Goal: Task Accomplishment & Management: Manage account settings

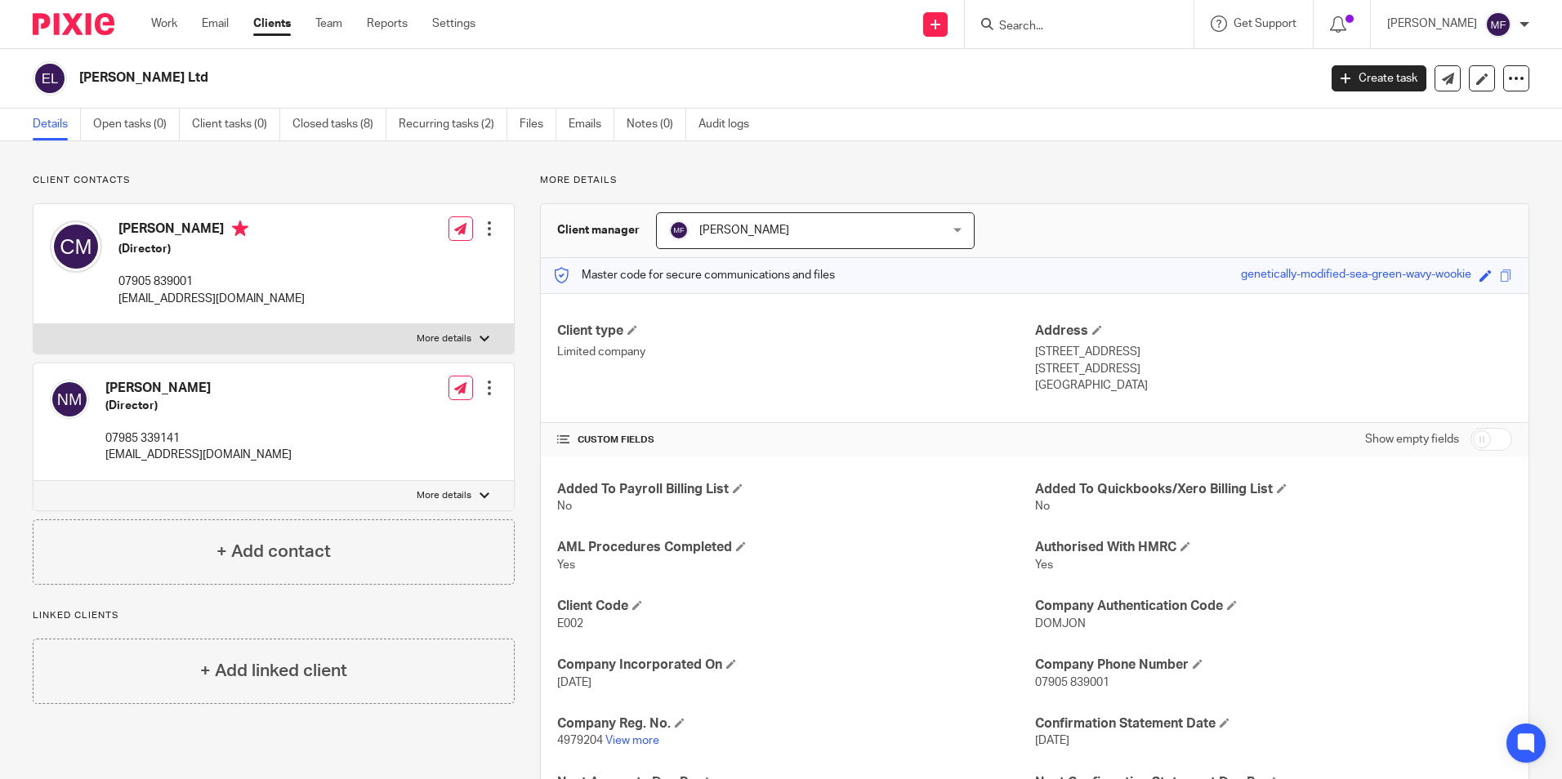
click at [1040, 20] on input "Search" at bounding box center [1070, 27] width 147 height 15
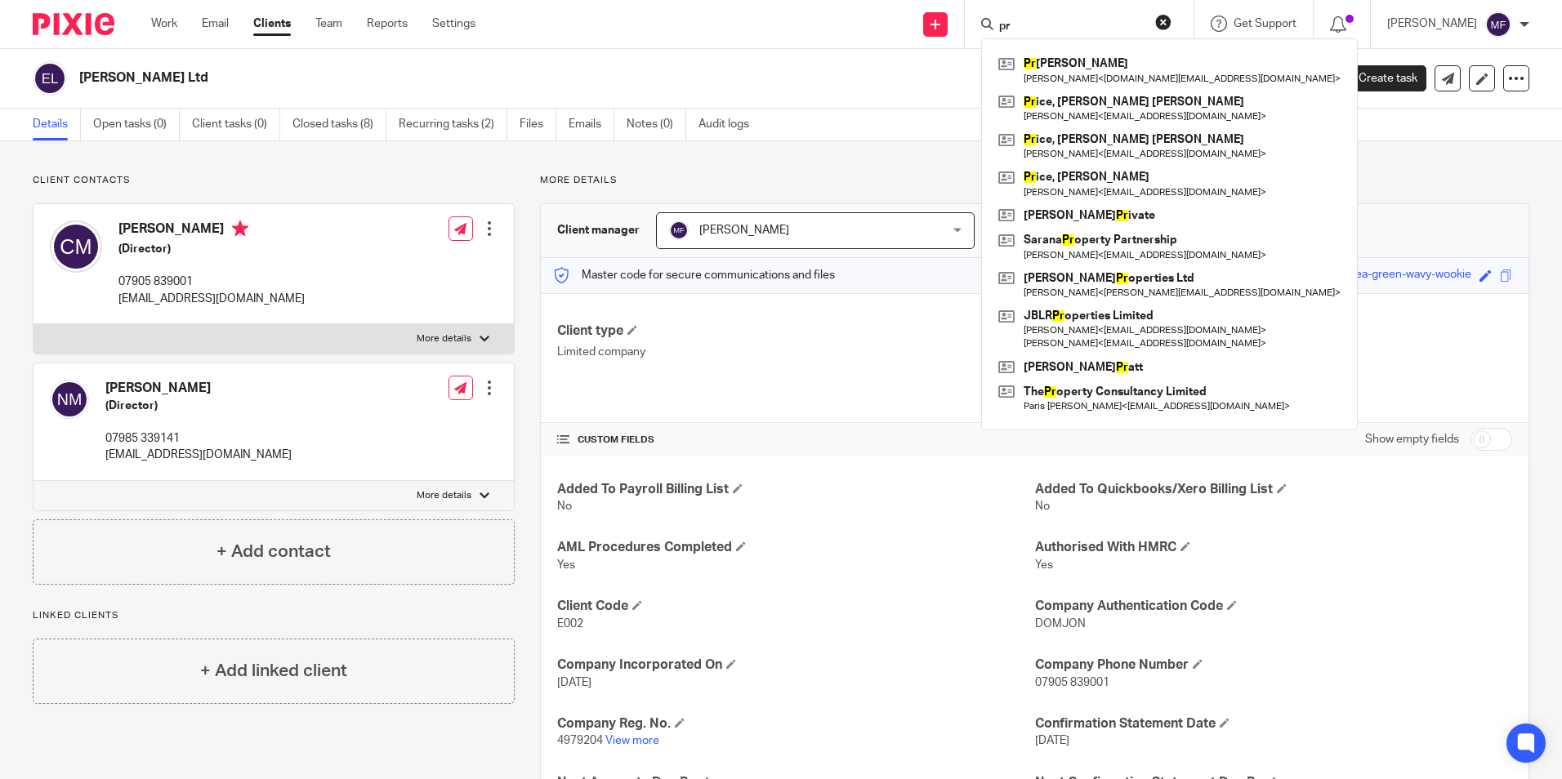
type input "p"
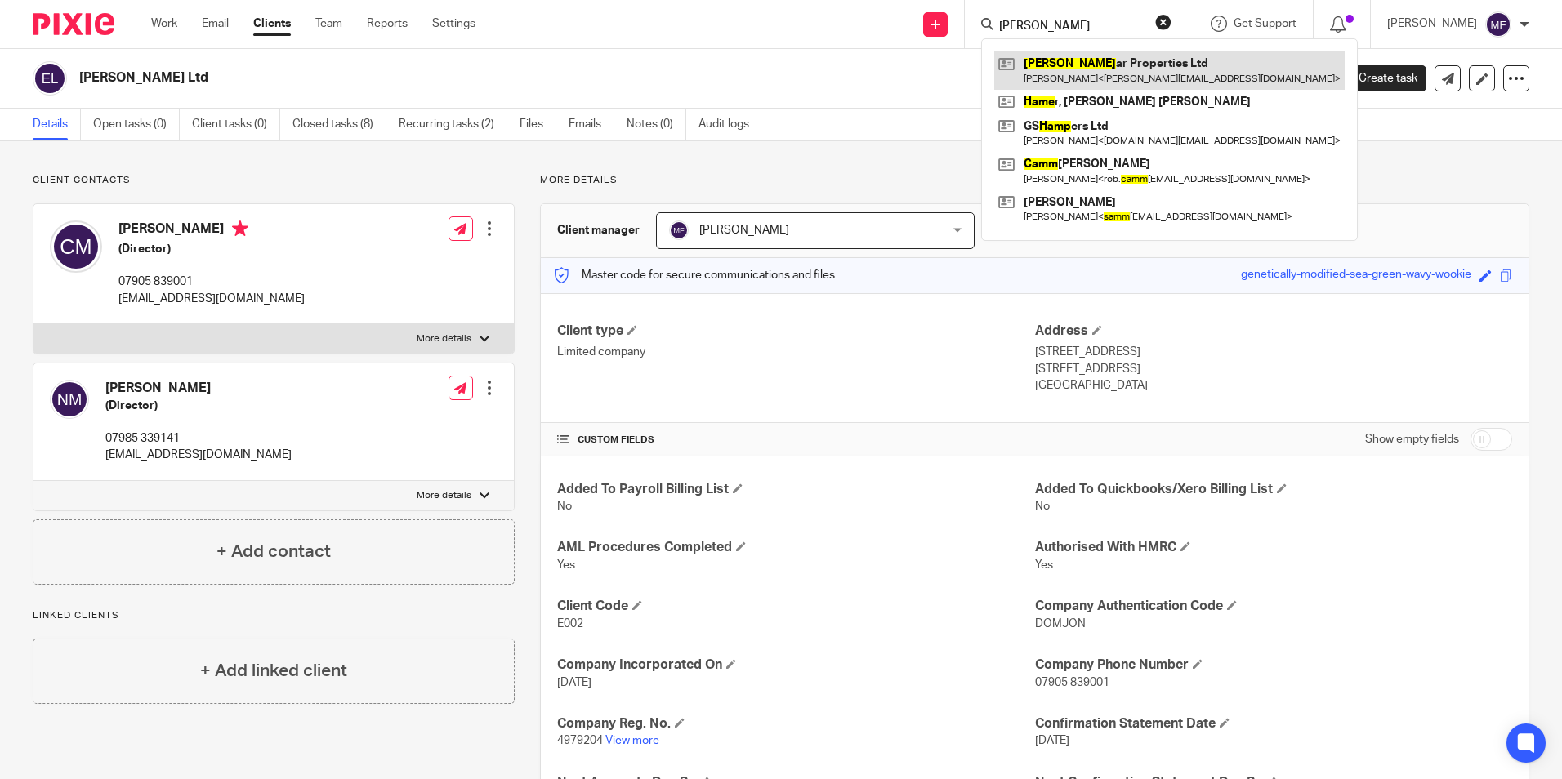
type input "Hamm"
click at [1129, 69] on link at bounding box center [1169, 70] width 350 height 38
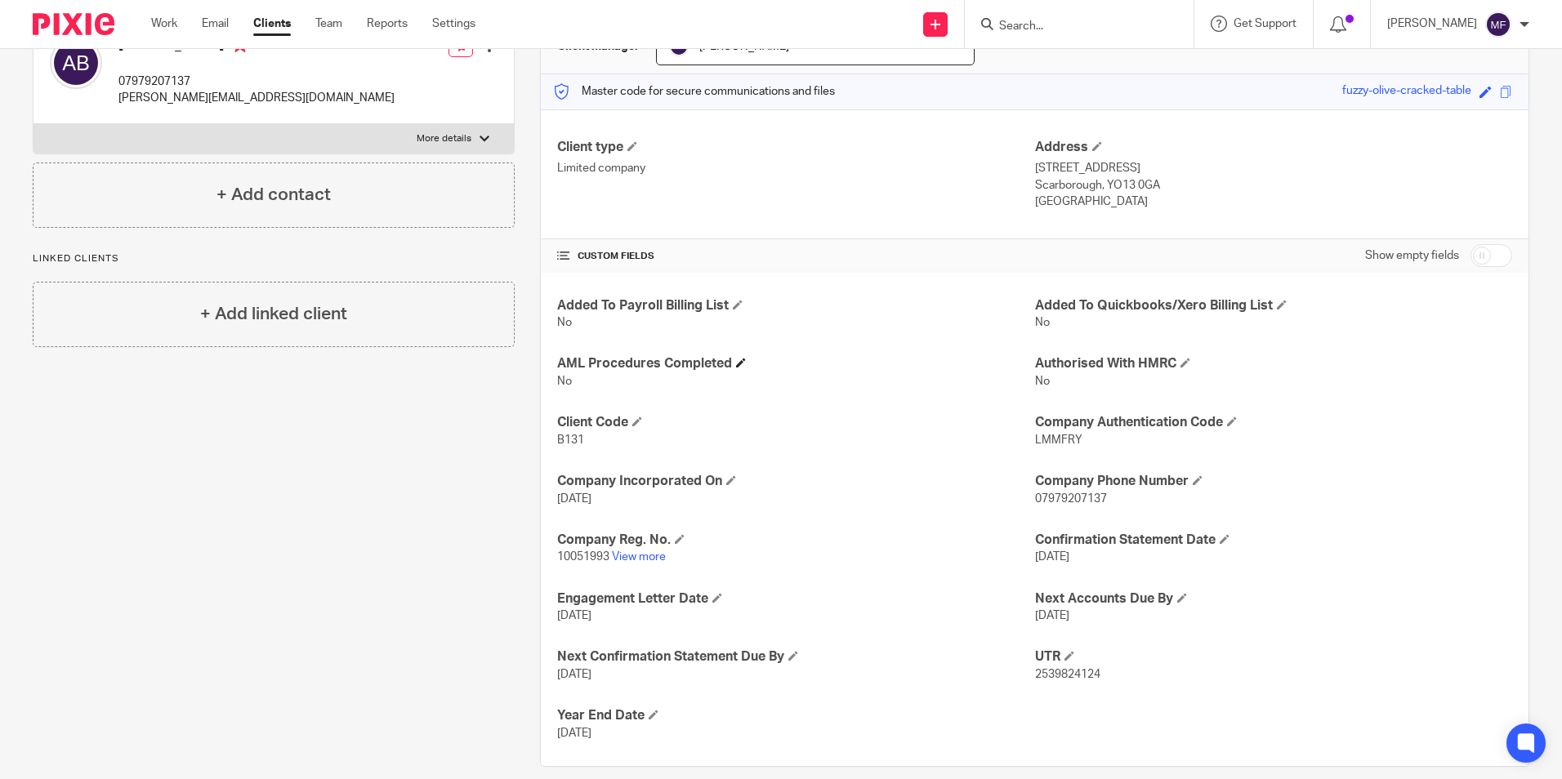
scroll to position [204, 0]
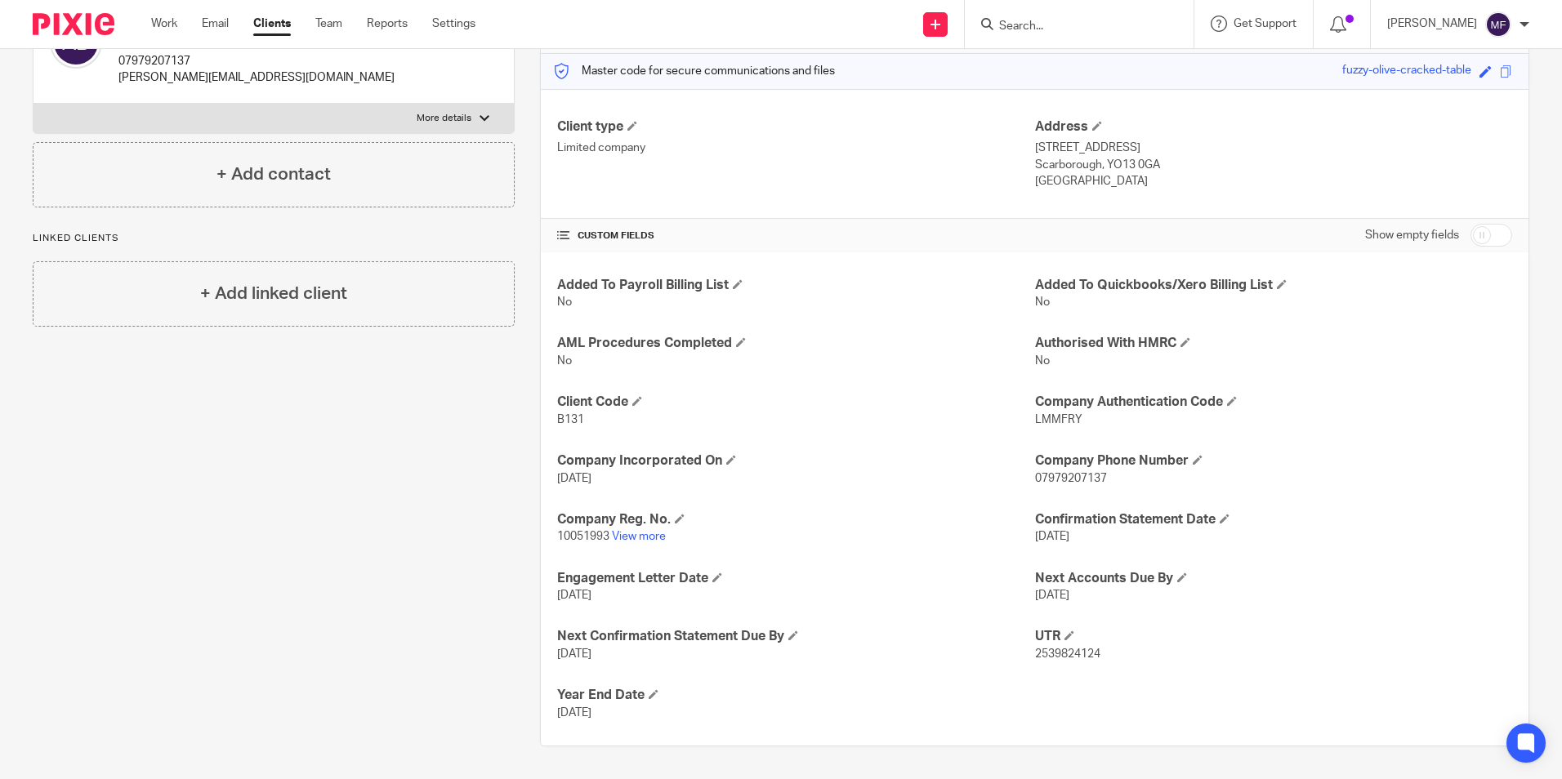
click at [1102, 15] on form at bounding box center [1084, 24] width 174 height 20
click at [1095, 23] on input "Search" at bounding box center [1070, 27] width 147 height 15
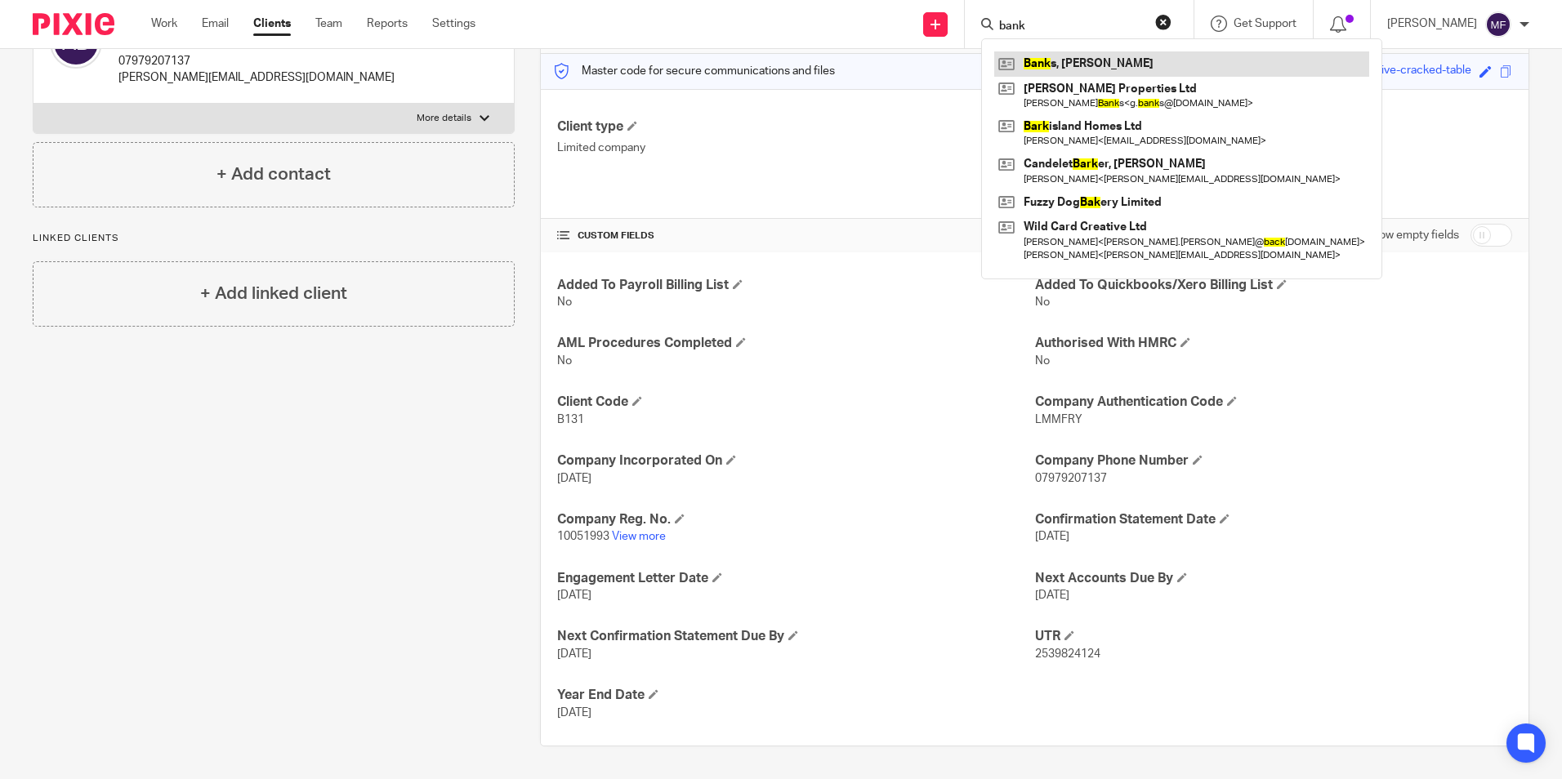
type input "bank"
click at [1094, 65] on link at bounding box center [1181, 63] width 375 height 25
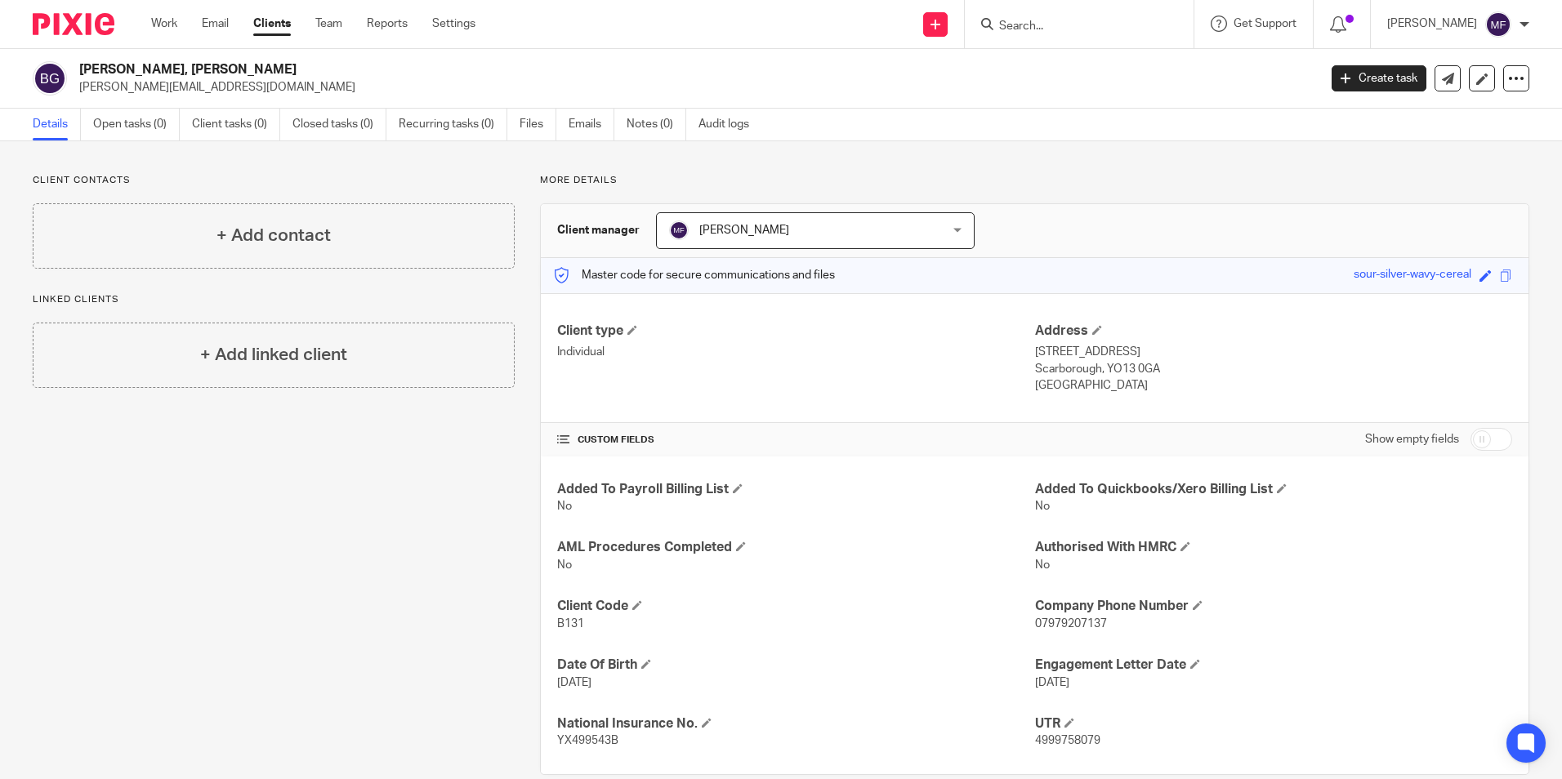
click at [1071, 16] on form at bounding box center [1084, 24] width 174 height 20
click at [1070, 17] on form at bounding box center [1084, 24] width 174 height 20
click at [1058, 28] on input "Search" at bounding box center [1070, 27] width 147 height 15
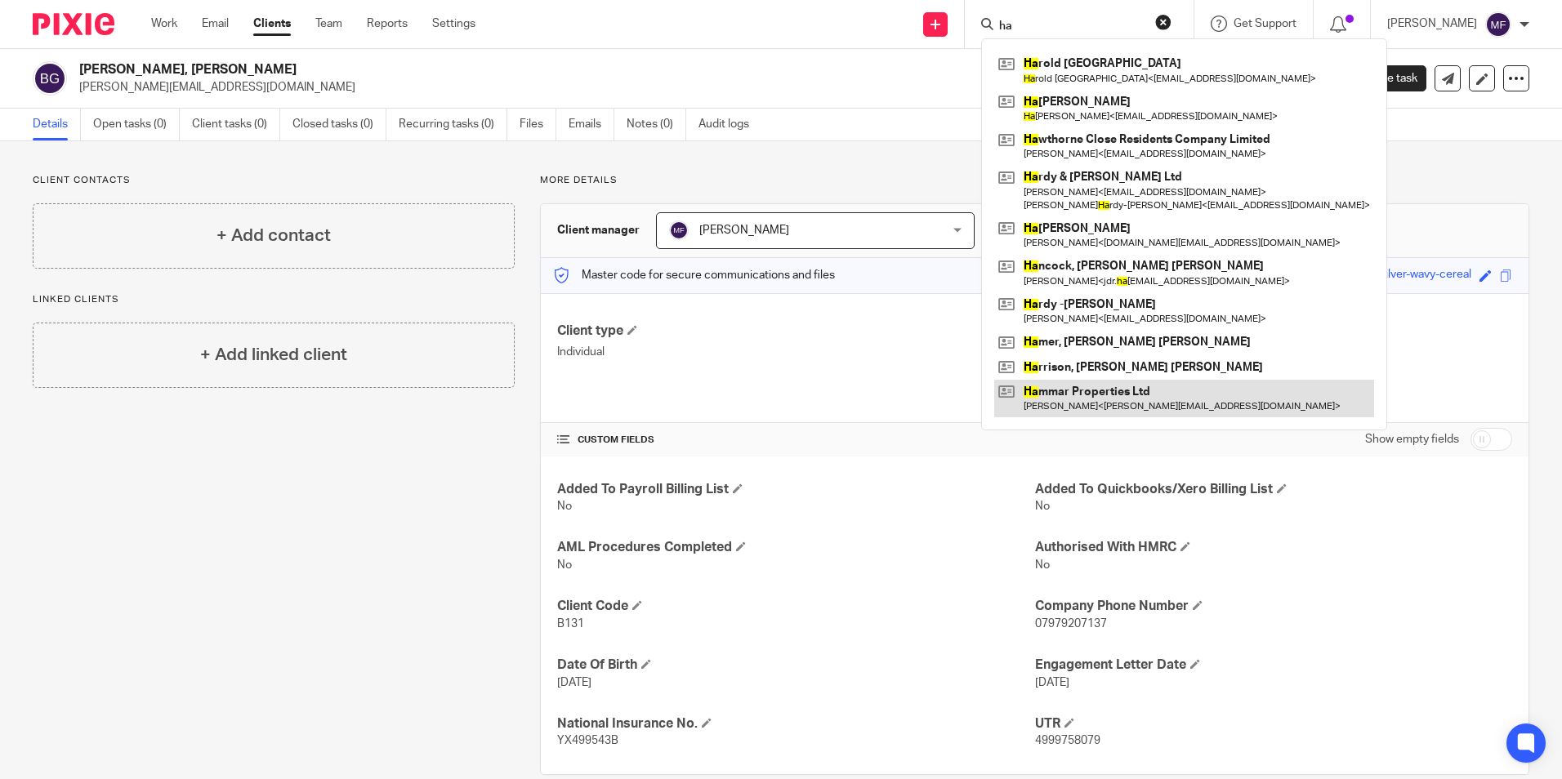
type input "ha"
click at [1120, 400] on link at bounding box center [1184, 399] width 380 height 38
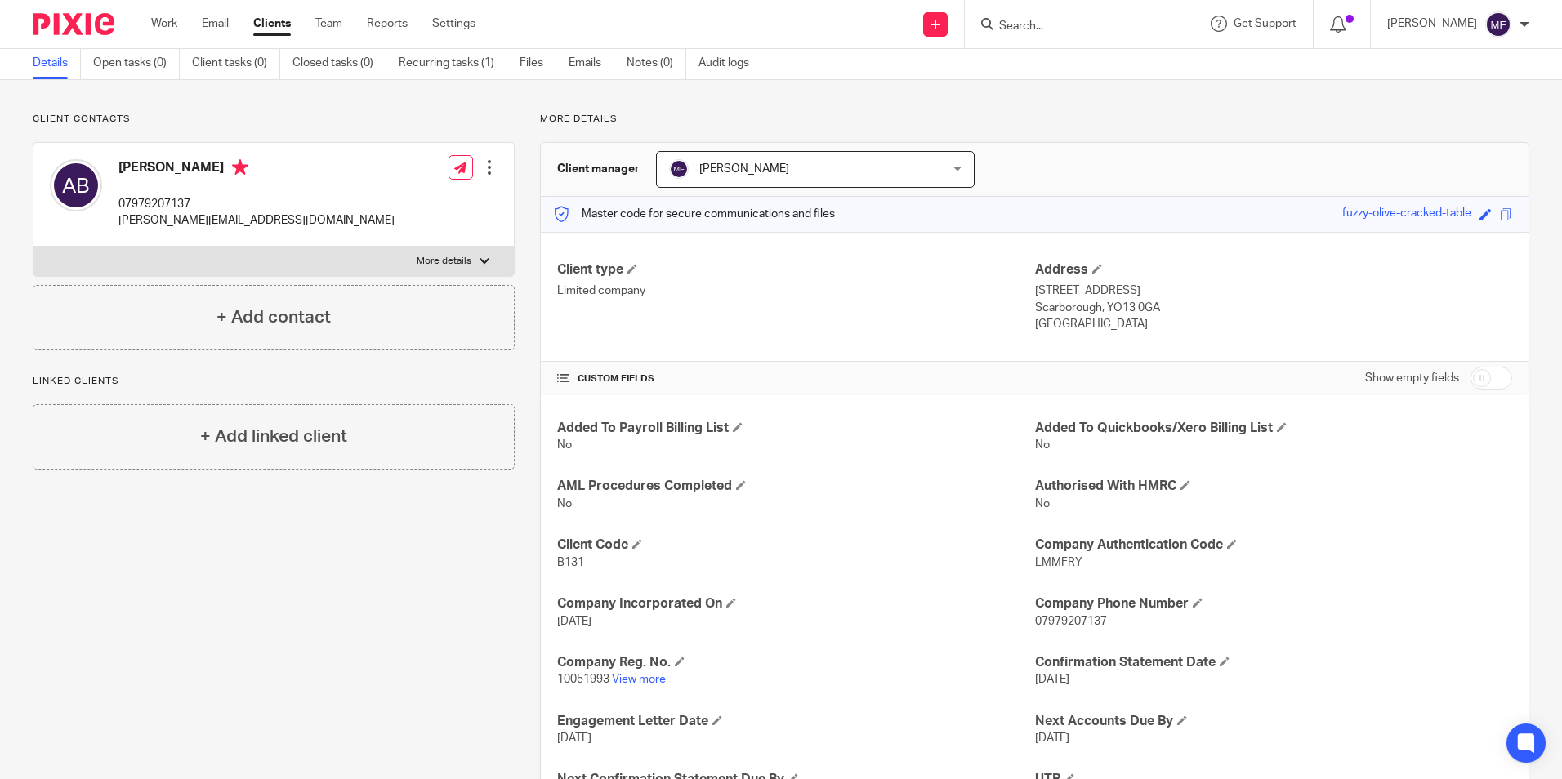
scroll to position [41, 0]
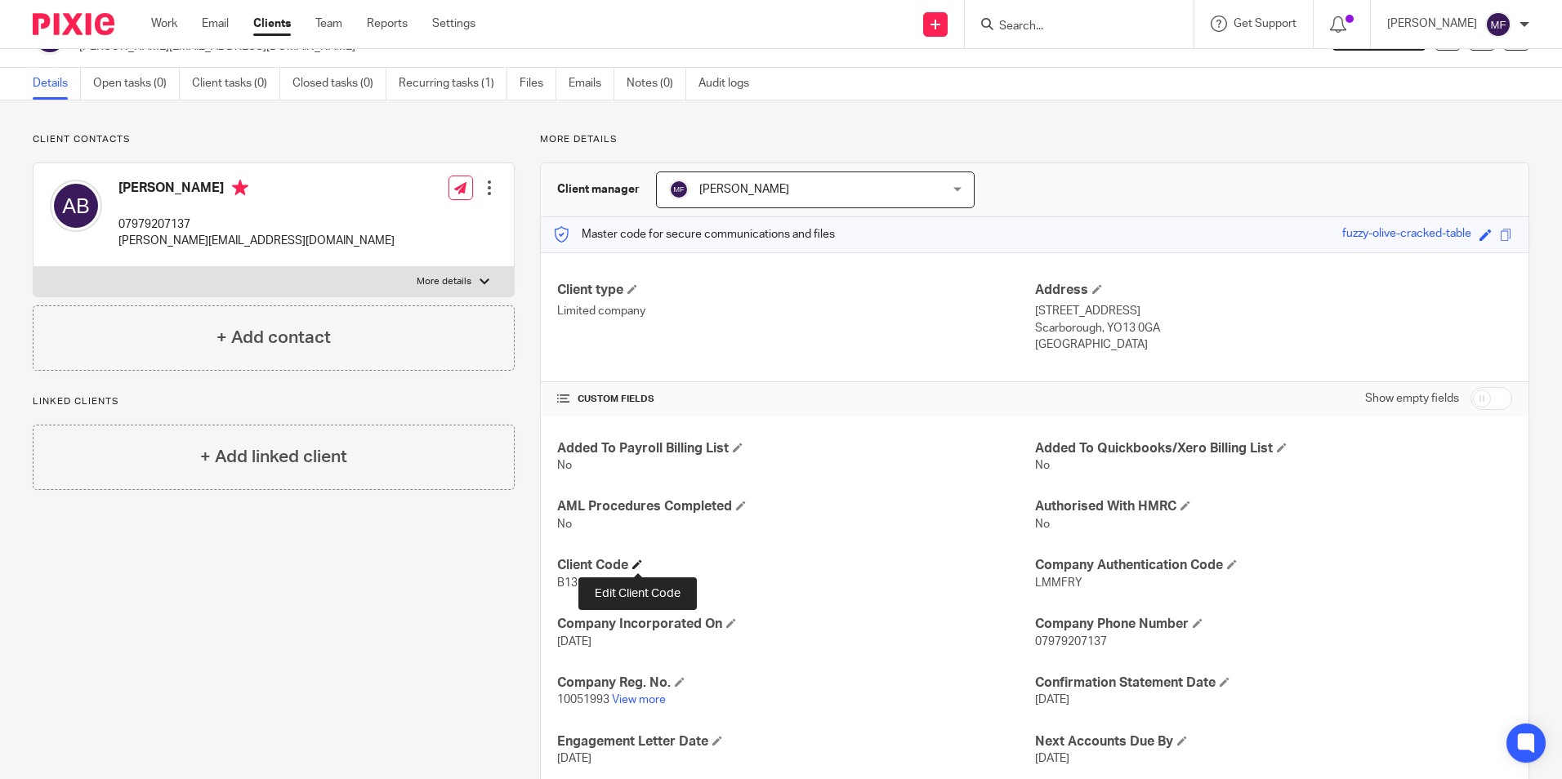
click at [637, 563] on span at bounding box center [637, 565] width 10 height 10
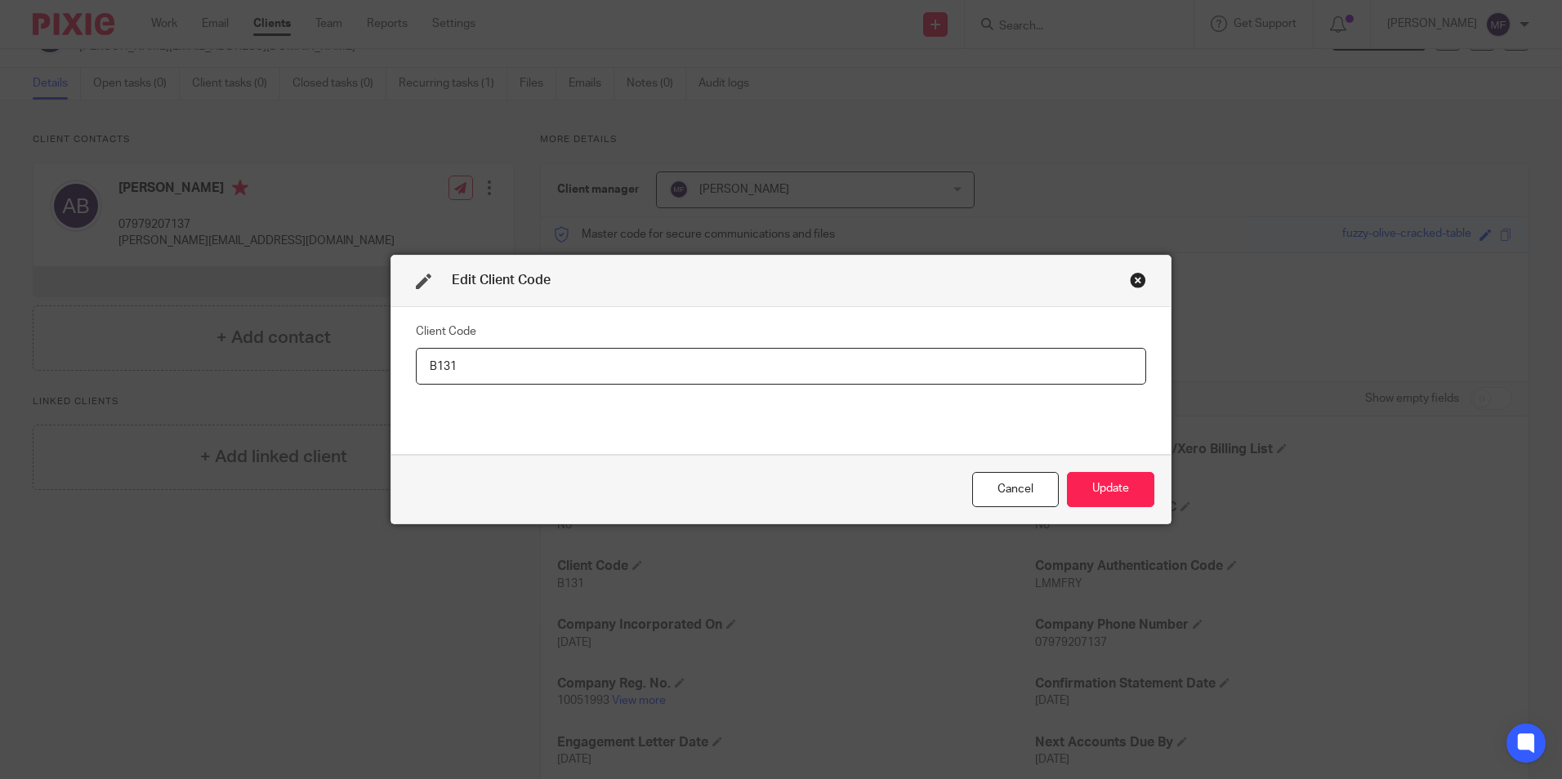
drag, startPoint x: 460, startPoint y: 365, endPoint x: 379, endPoint y: 355, distance: 81.6
click at [379, 355] on div "Edit Client Code Client Code B131 Cancel Update" at bounding box center [781, 389] width 1562 height 779
type input "H088"
click at [1111, 495] on button "Update" at bounding box center [1110, 489] width 87 height 35
